Goal: Communication & Community: Ask a question

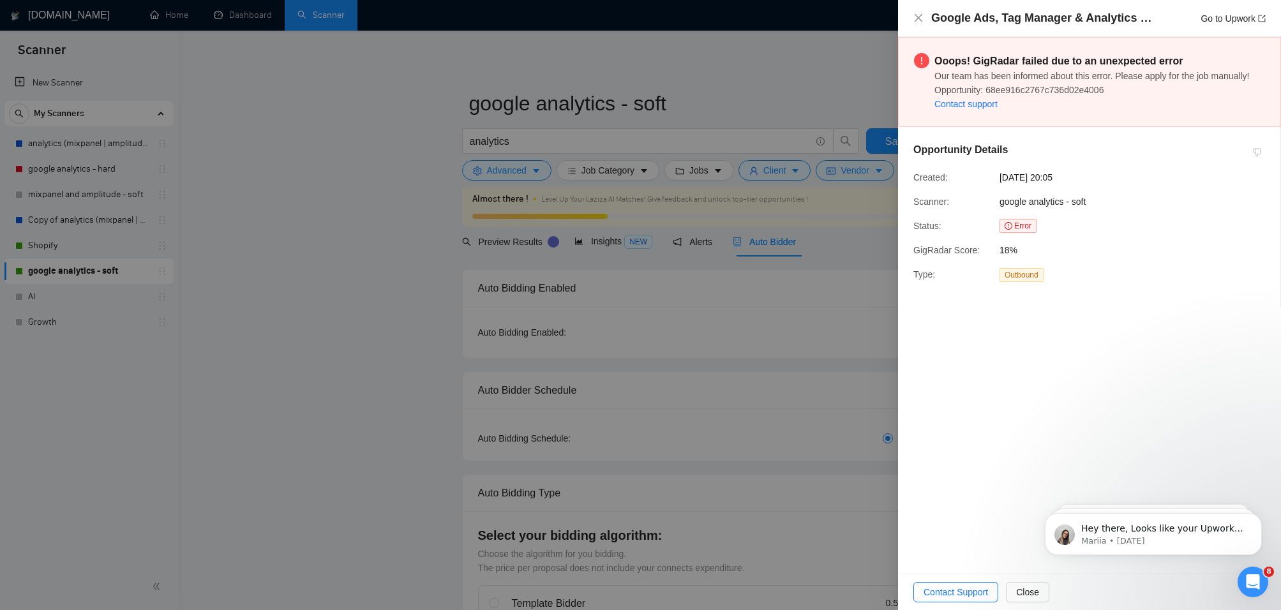
click at [624, 356] on div at bounding box center [640, 305] width 1281 height 610
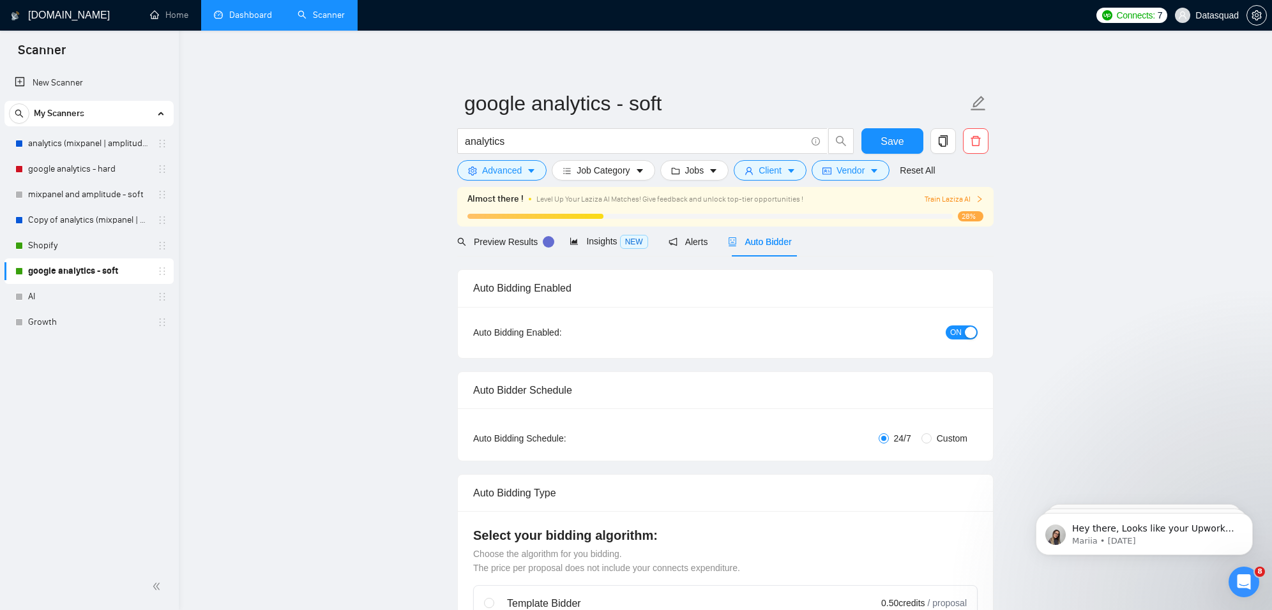
click at [247, 14] on link "Dashboard" at bounding box center [243, 15] width 58 height 11
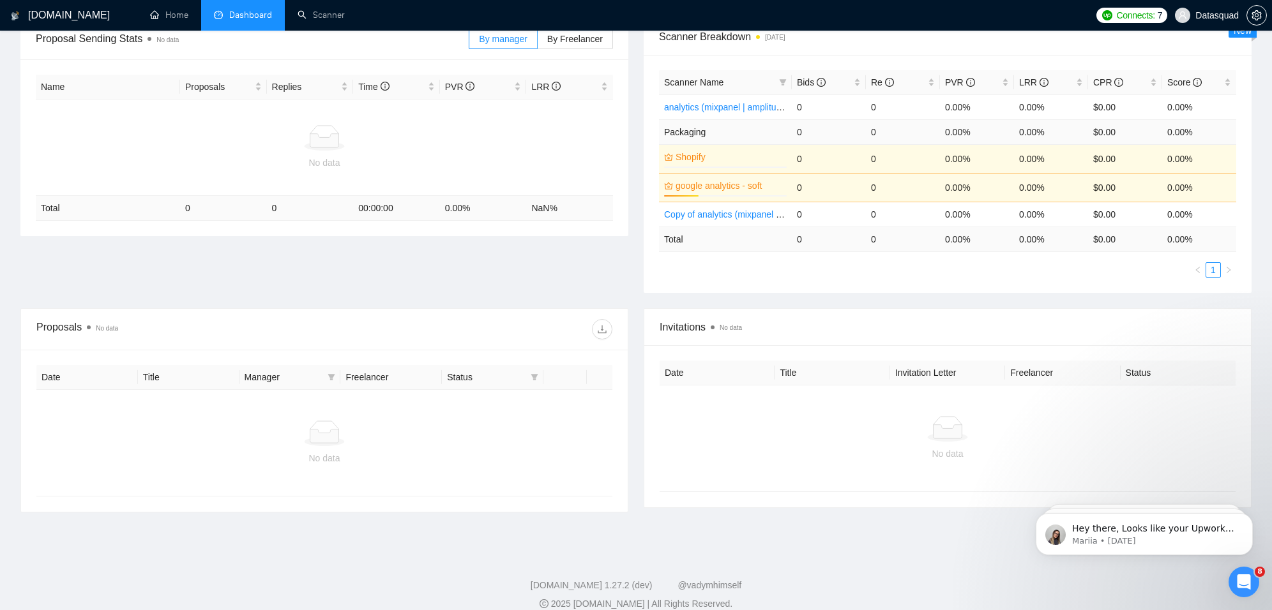
scroll to position [222, 0]
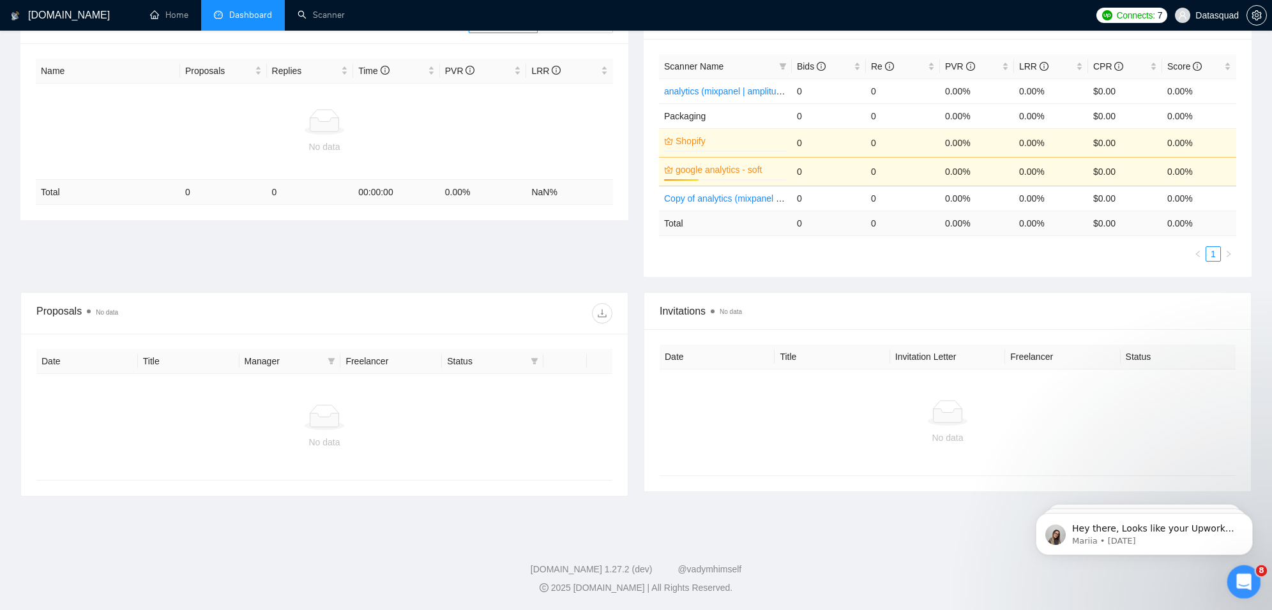
click at [1242, 573] on icon "Open Intercom Messenger" at bounding box center [1241, 580] width 21 height 21
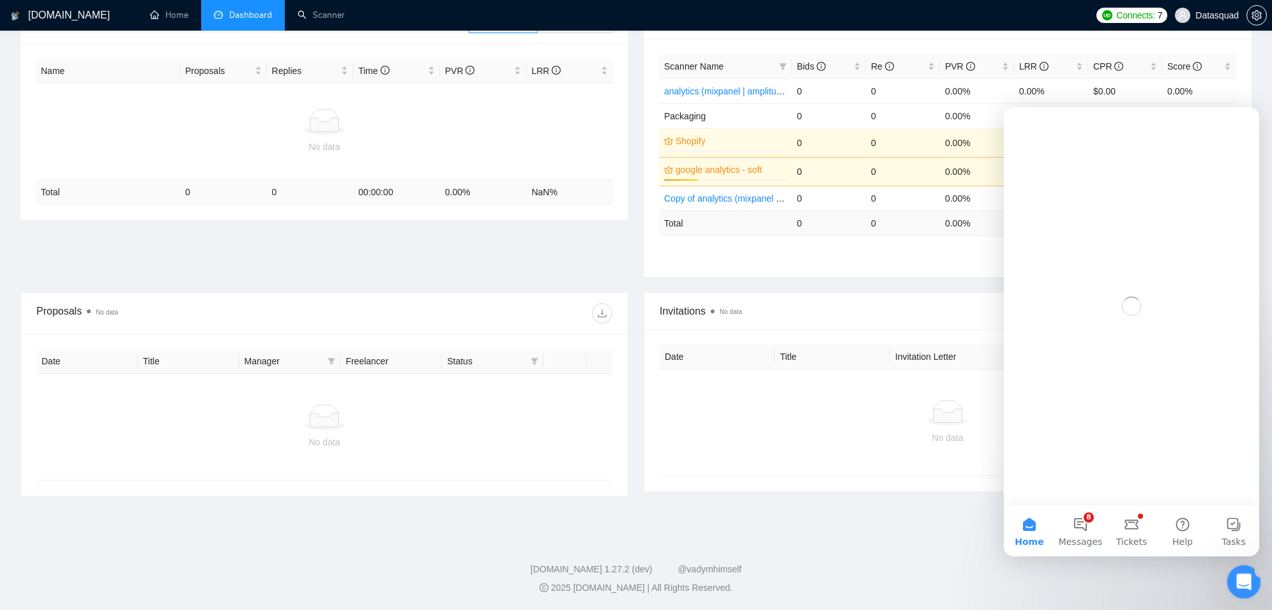
scroll to position [0, 0]
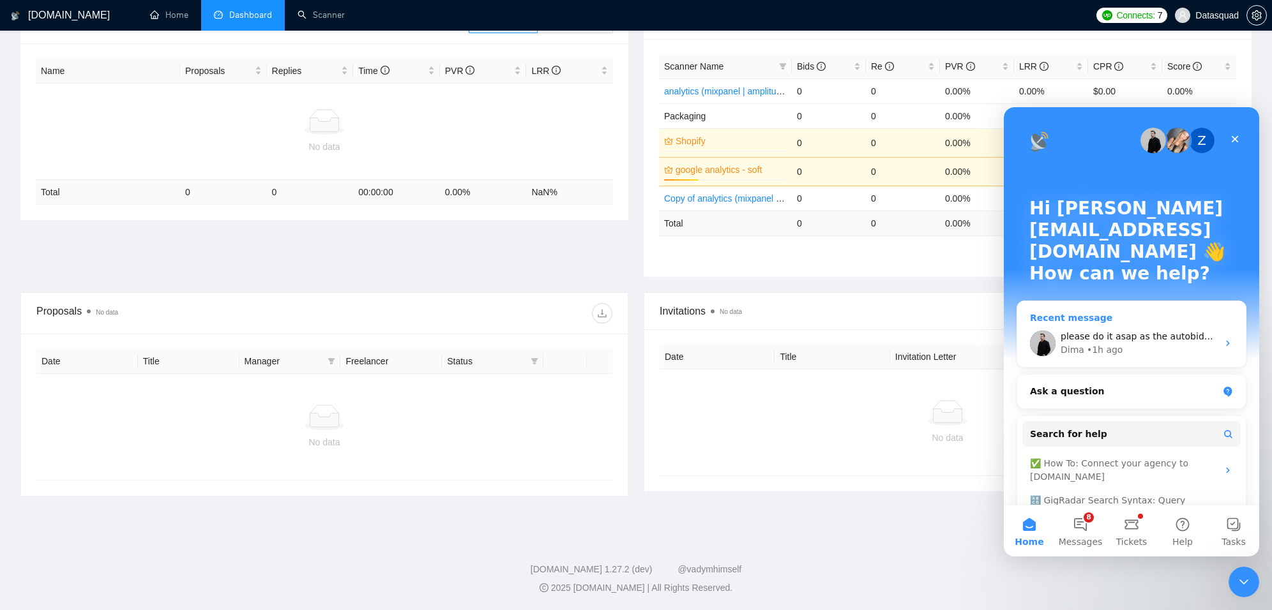
click at [1108, 343] on div "• 1h ago" at bounding box center [1104, 349] width 36 height 13
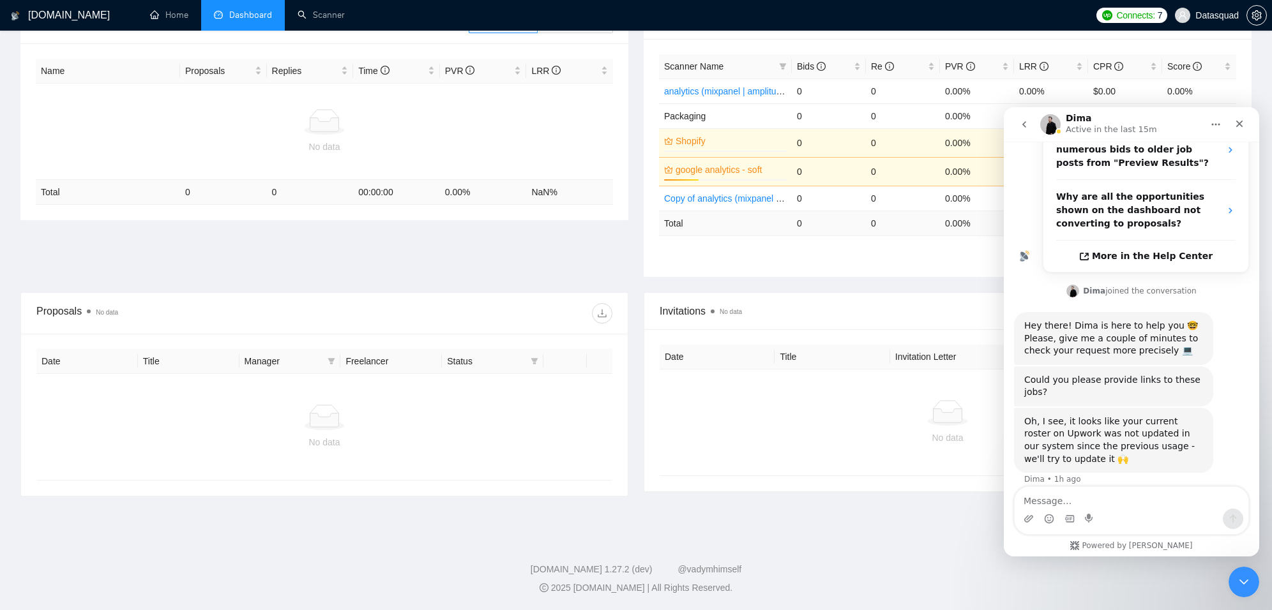
scroll to position [359, 0]
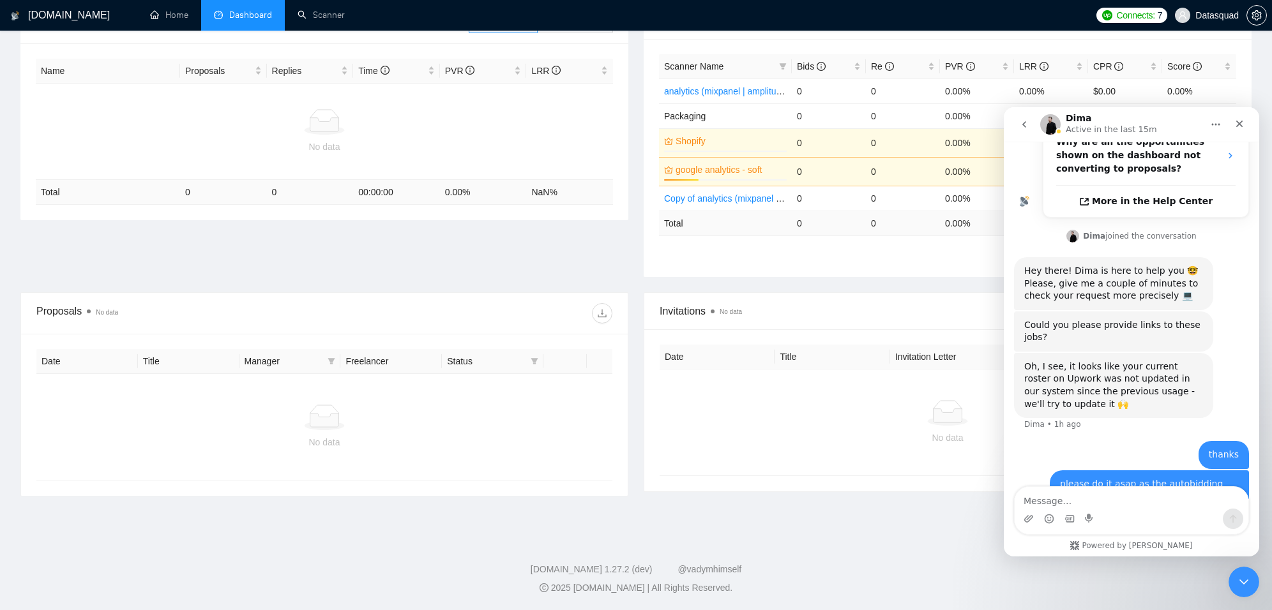
click at [1087, 506] on textarea "Message…" at bounding box center [1131, 498] width 234 height 22
type textarea "Hey any update on this?"
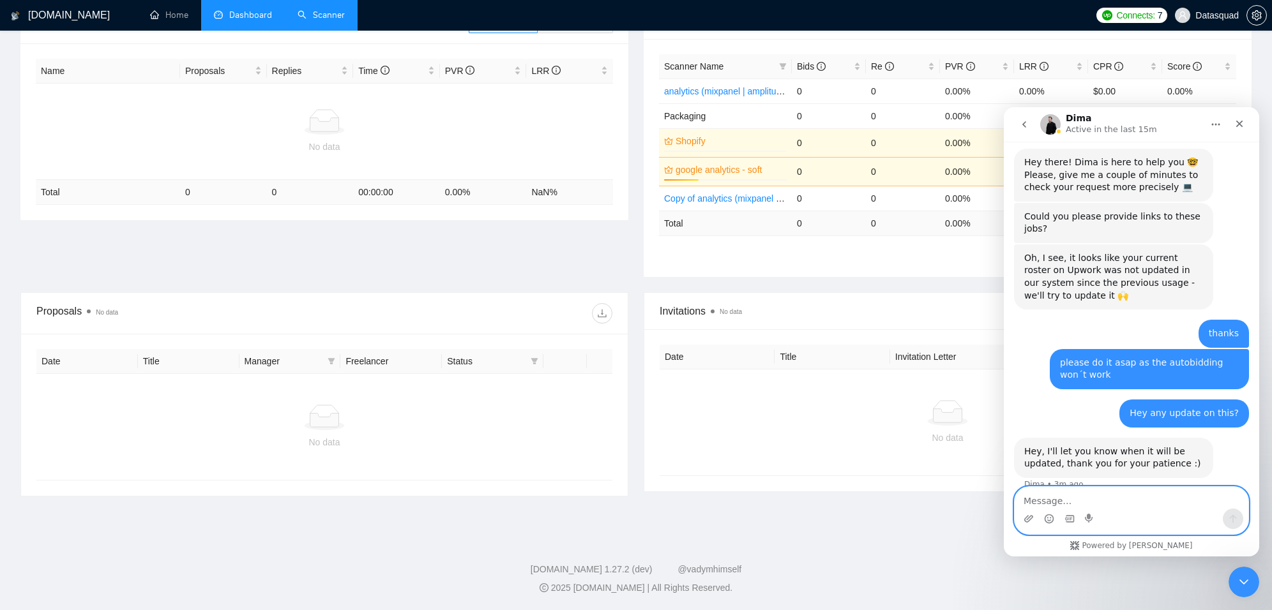
scroll to position [497, 0]
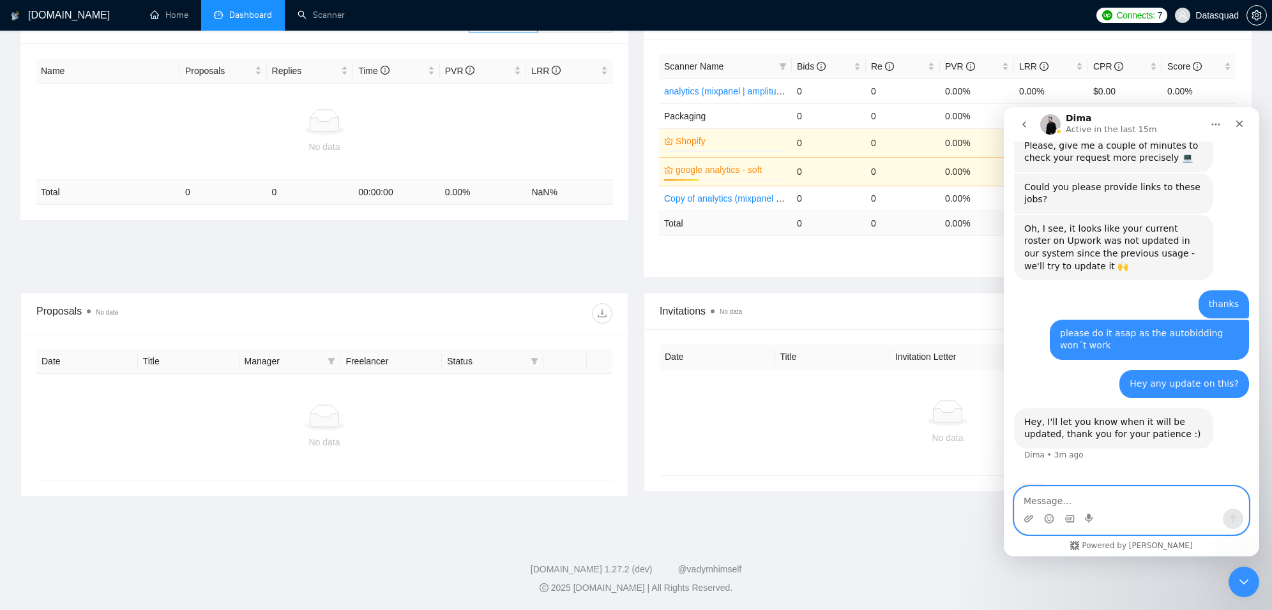
click at [1132, 507] on textarea "Message…" at bounding box center [1131, 498] width 234 height 22
type textarea "thanks"
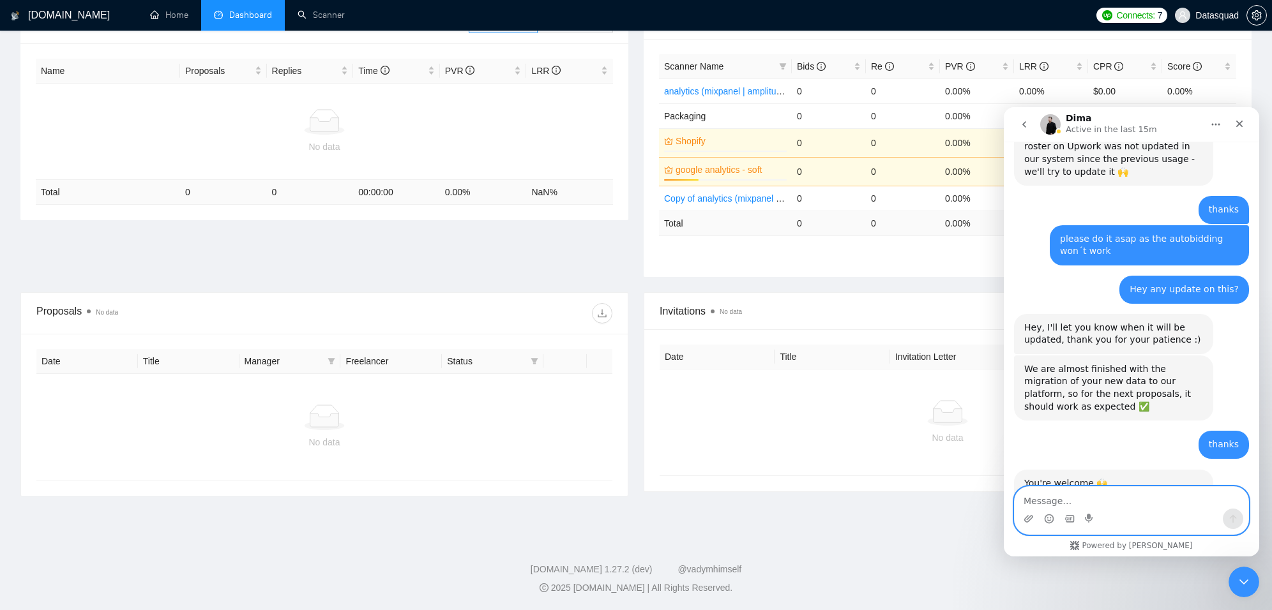
scroll to position [616, 0]
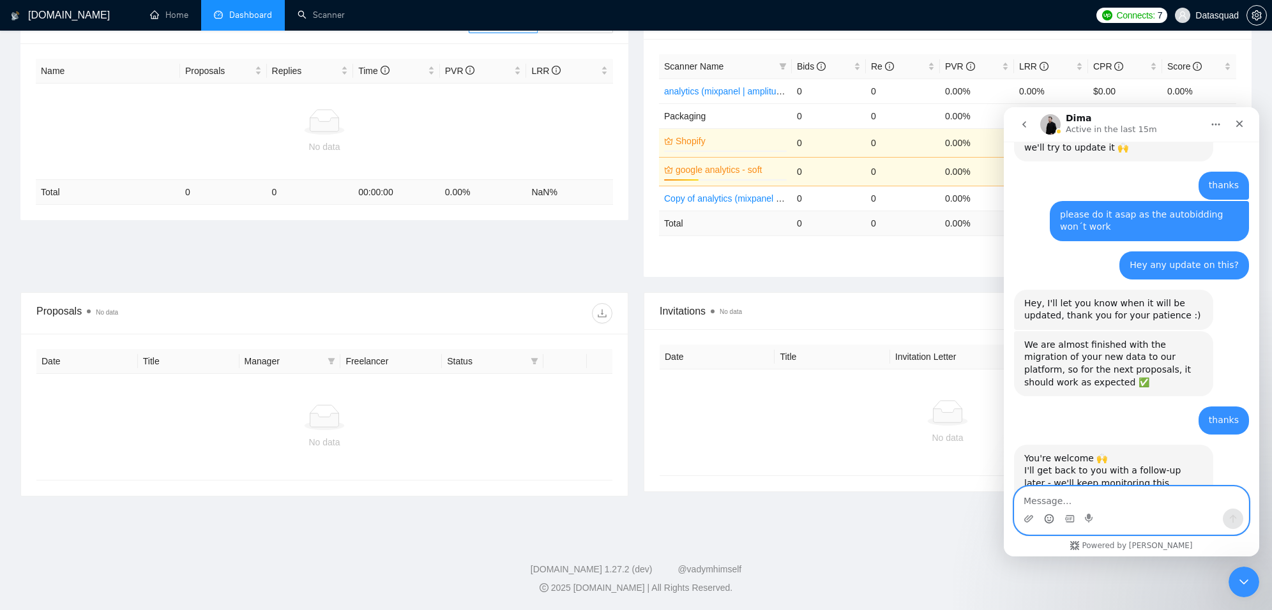
click at [1049, 522] on icon "Emoji picker" at bounding box center [1049, 519] width 10 height 10
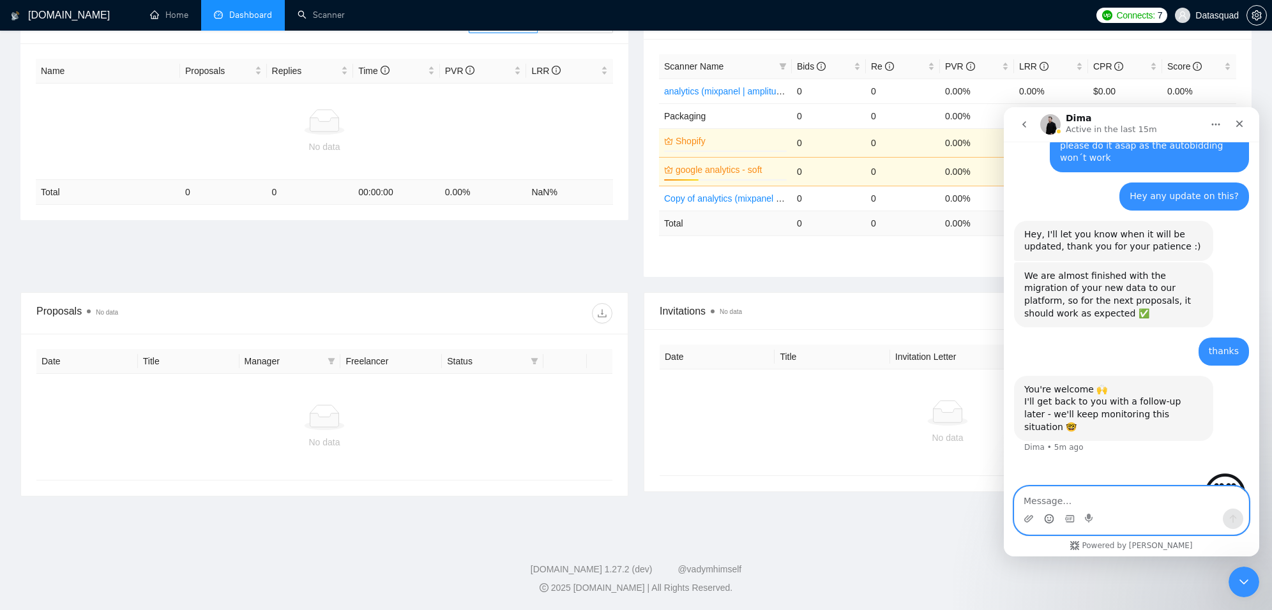
scroll to position [688, 0]
